Goal: Obtain resource: Download file/media

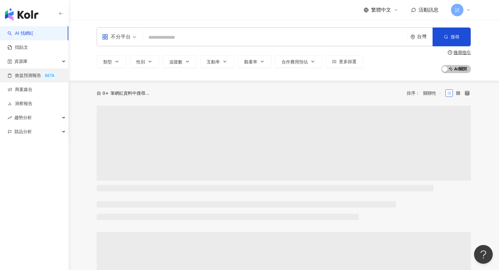
click at [39, 76] on link "效益預測報告 BETA" at bounding box center [31, 75] width 49 height 6
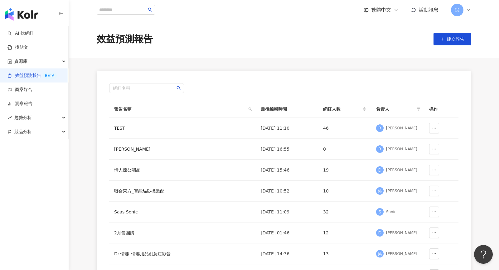
click at [39, 74] on link "效益預測報告 BETA" at bounding box center [31, 75] width 49 height 6
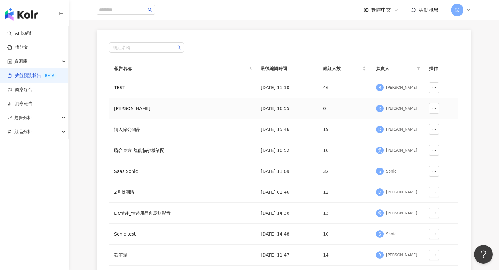
scroll to position [40, 0]
click at [391, 88] on div "[PERSON_NAME]" at bounding box center [401, 88] width 31 height 5
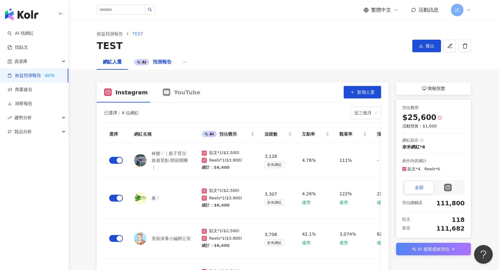
click at [159, 61] on span "預測報告" at bounding box center [162, 62] width 19 height 6
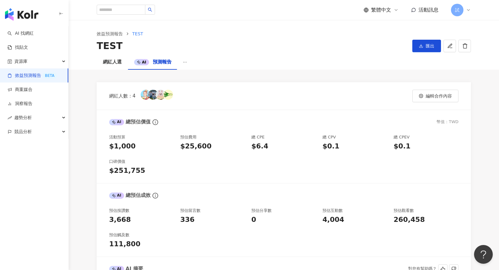
click at [186, 63] on div "網紅人選 AI 預測報告" at bounding box center [284, 62] width 400 height 15
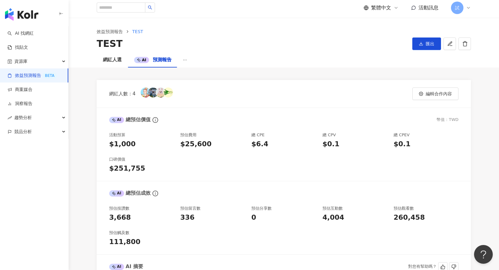
scroll to position [2, 0]
click at [423, 93] on icon "button" at bounding box center [422, 94] width 4 height 4
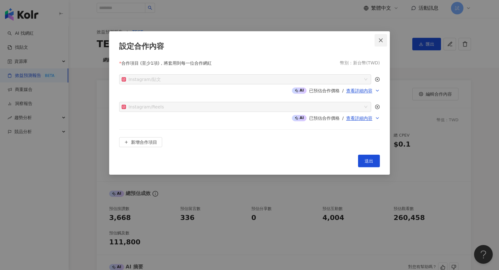
click at [377, 42] on span "Close" at bounding box center [381, 40] width 12 height 5
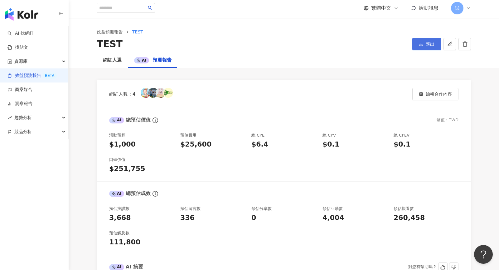
click at [434, 43] on span "匯出" at bounding box center [430, 44] width 9 height 5
click at [362, 80] on div "網紅人數：4 編輯合作內容 AI 總預估價值 幣值：TWD 活動預算 $1,000 預估費用 $25,600 總 CPE $6.4 總 CPV $0.1 總 …" at bounding box center [284, 218] width 375 height 276
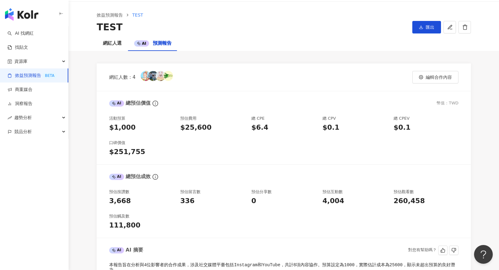
scroll to position [19, 0]
click at [119, 48] on div "網紅人選" at bounding box center [112, 43] width 31 height 15
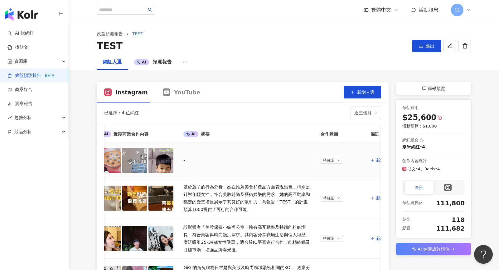
scroll to position [0, 490]
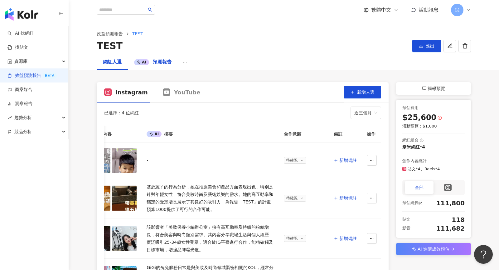
click at [165, 64] on span "預測報告" at bounding box center [162, 62] width 19 height 6
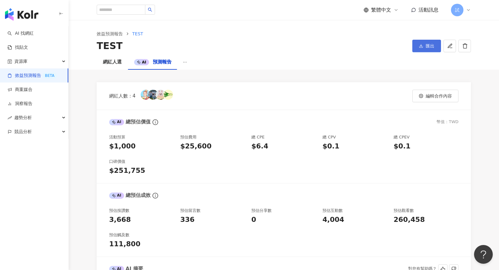
click at [431, 48] on span "匯出" at bounding box center [430, 45] width 9 height 5
click at [422, 46] on icon "button" at bounding box center [421, 46] width 4 height 4
